Goal: Register for event/course

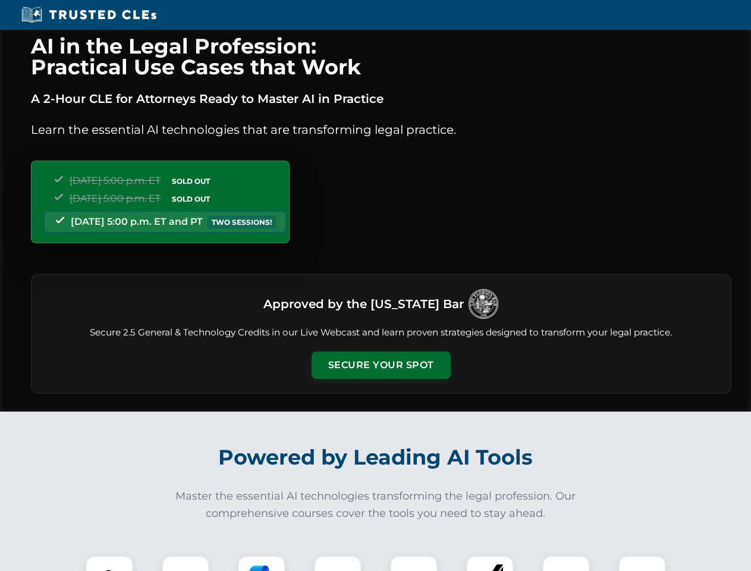
click at [380, 365] on button "Secure Your Spot" at bounding box center [380, 364] width 139 height 27
click at [109, 563] on img at bounding box center [109, 579] width 34 height 34
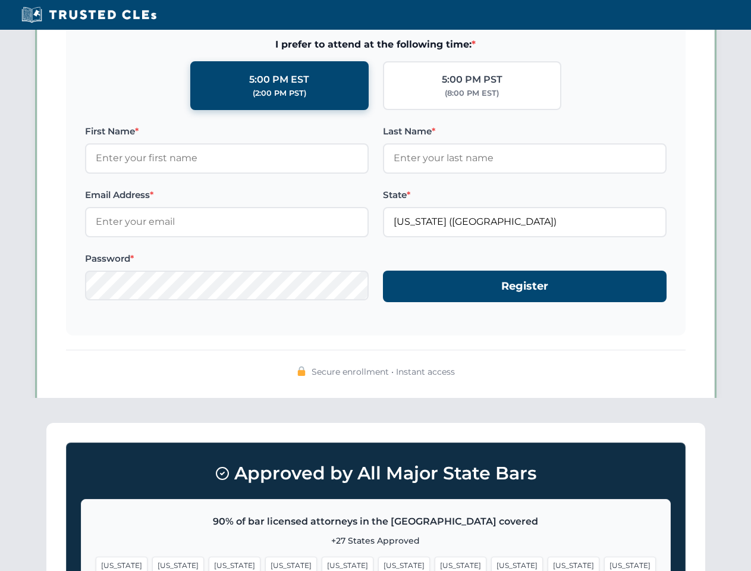
click at [434, 563] on span "[US_STATE]" at bounding box center [460, 564] width 52 height 17
click at [547, 563] on span "[US_STATE]" at bounding box center [573, 564] width 52 height 17
